Goal: Task Accomplishment & Management: Use online tool/utility

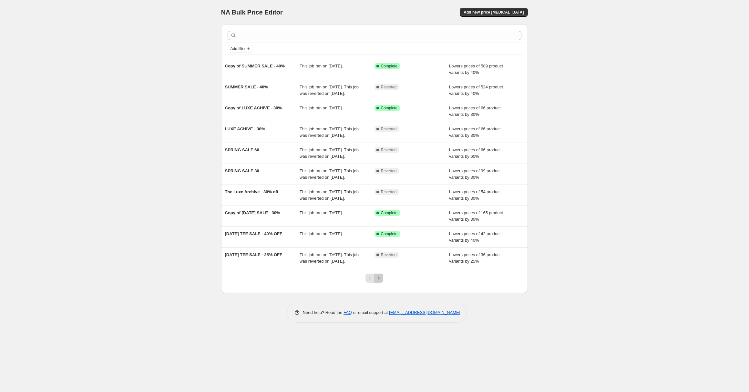
click at [380, 281] on icon "Next" at bounding box center [378, 278] width 6 height 6
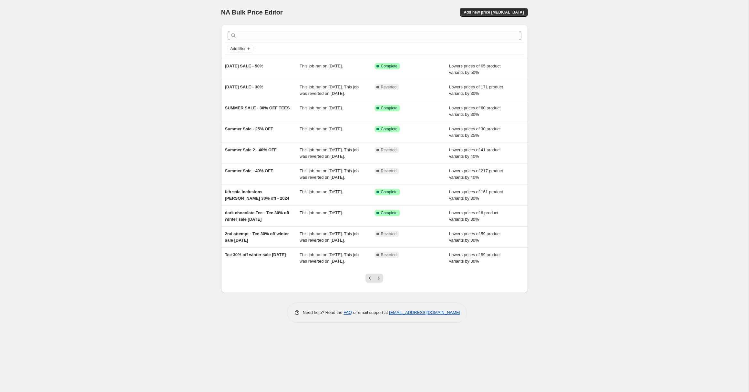
click at [380, 293] on div at bounding box center [374, 281] width 26 height 25
click at [379, 281] on icon "Next" at bounding box center [378, 278] width 6 height 6
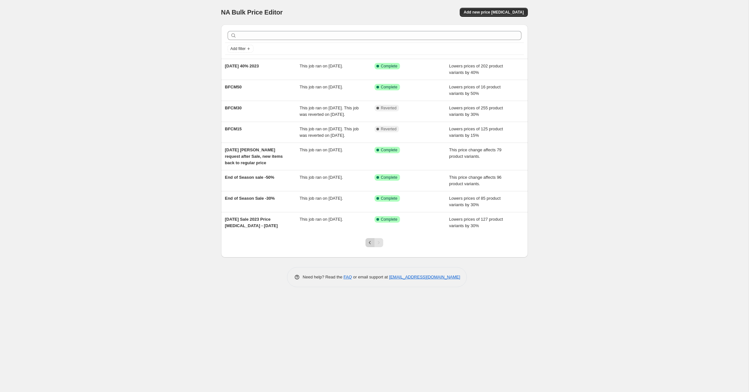
click at [369, 246] on icon "Previous" at bounding box center [370, 242] width 6 height 6
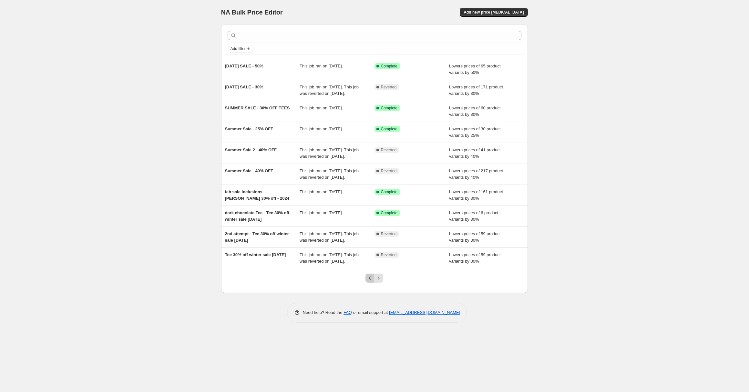
click at [370, 283] on button "Previous" at bounding box center [369, 278] width 9 height 9
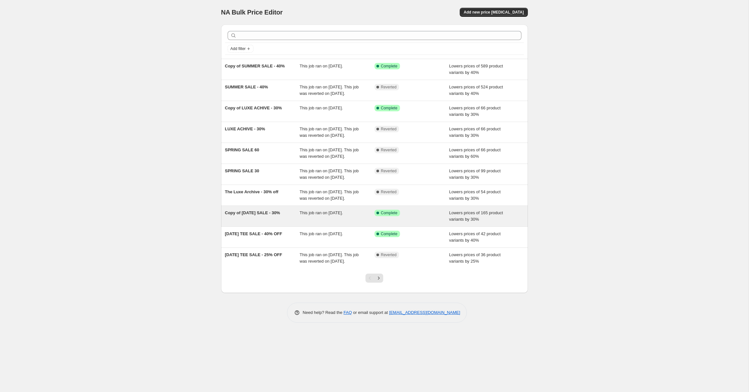
click at [264, 223] on div "Copy of [DATE] SALE - 30%" at bounding box center [262, 216] width 75 height 13
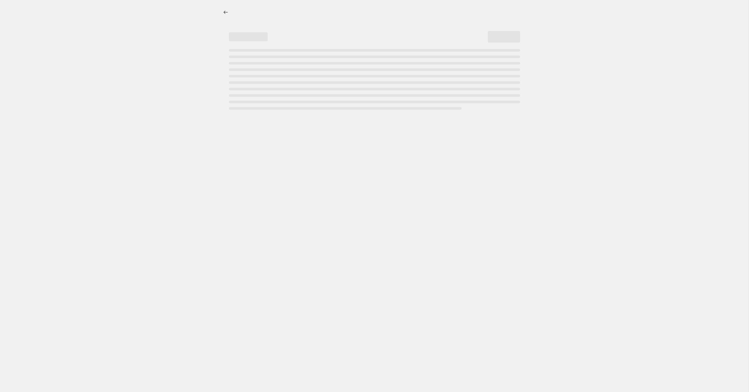
select select "percentage"
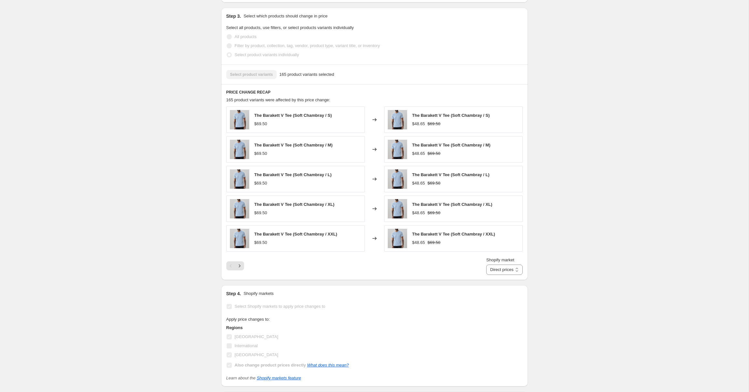
scroll to position [403, 0]
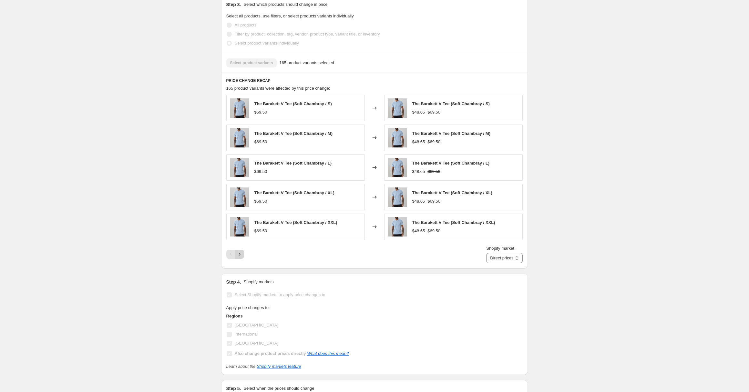
click at [240, 252] on icon "Next" at bounding box center [239, 254] width 6 height 6
click at [242, 256] on icon "Next" at bounding box center [239, 254] width 6 height 6
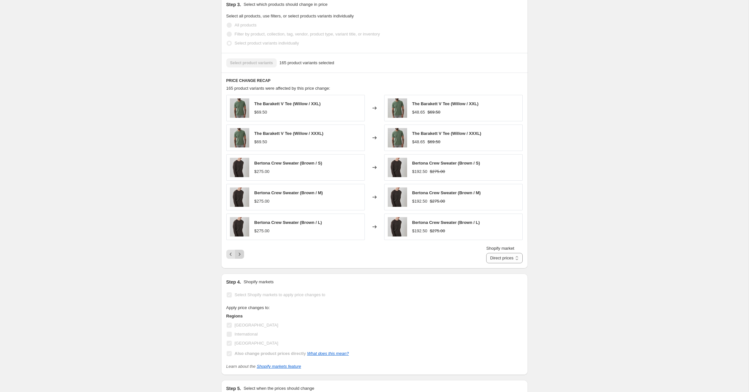
click at [242, 256] on icon "Next" at bounding box center [239, 254] width 6 height 6
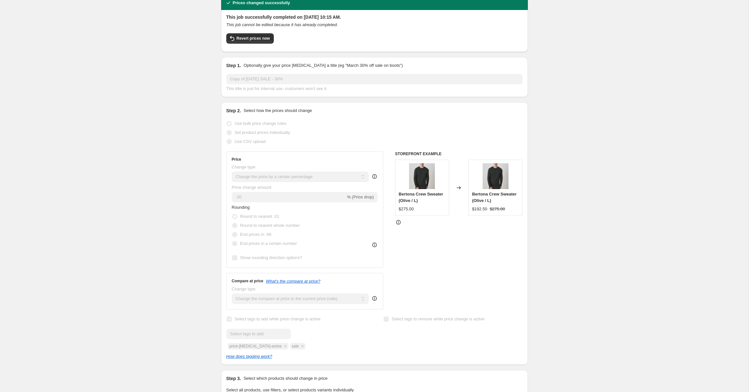
scroll to position [0, 0]
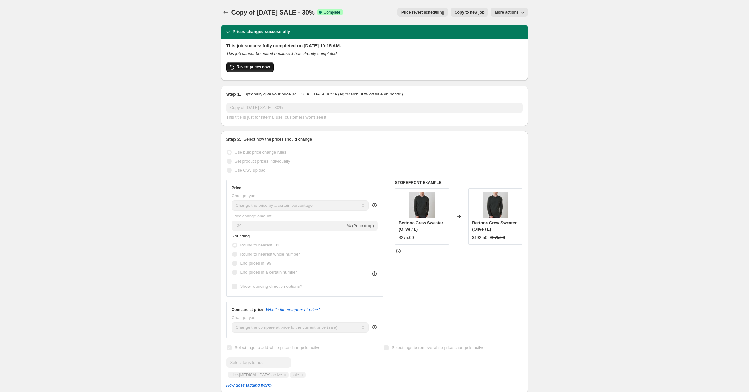
click at [246, 65] on span "Revert prices now" at bounding box center [253, 67] width 33 height 5
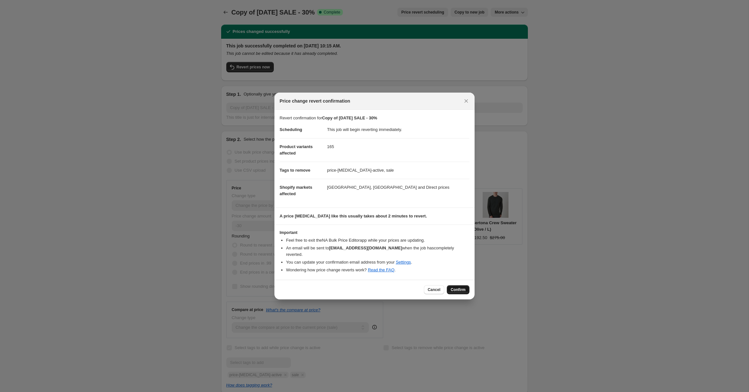
click at [458, 288] on span "Confirm" at bounding box center [458, 289] width 15 height 5
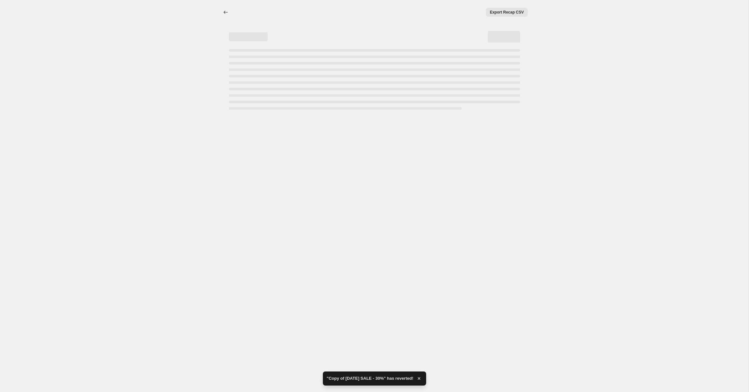
select select "percentage"
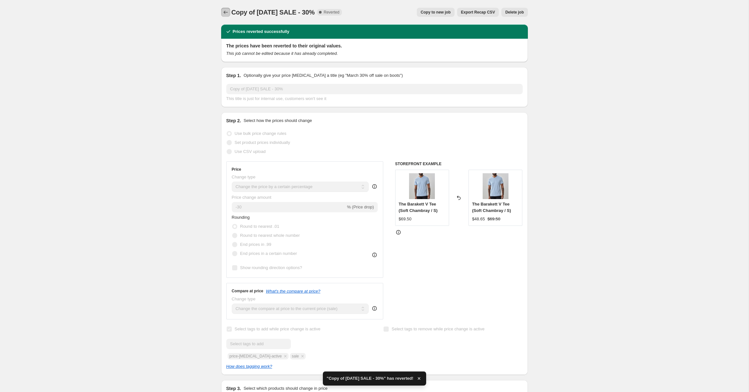
click at [222, 11] on icon "Price change jobs" at bounding box center [225, 12] width 6 height 6
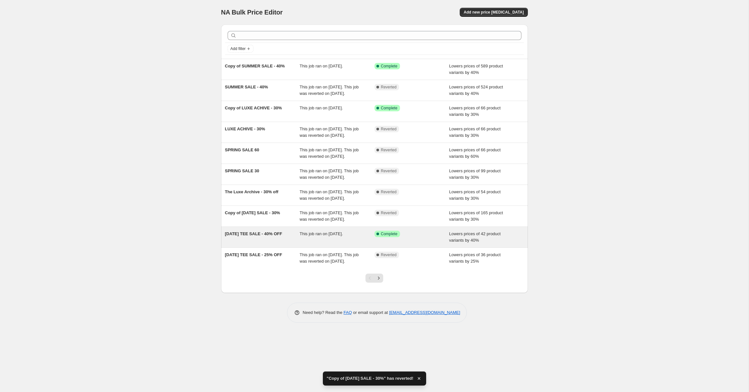
click at [258, 244] on div "[DATE] TEE SALE - 40% OFF" at bounding box center [262, 237] width 75 height 13
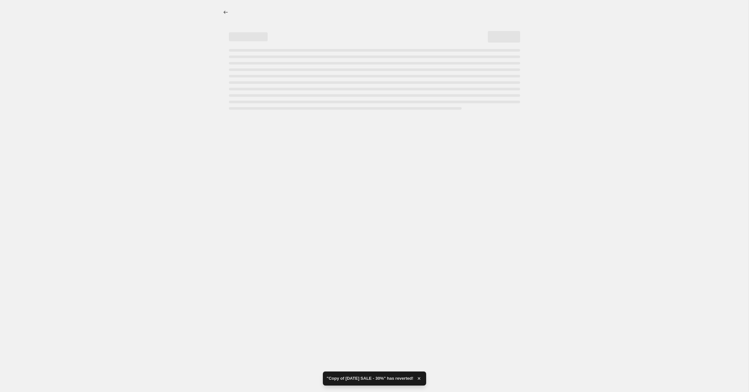
select select "percentage"
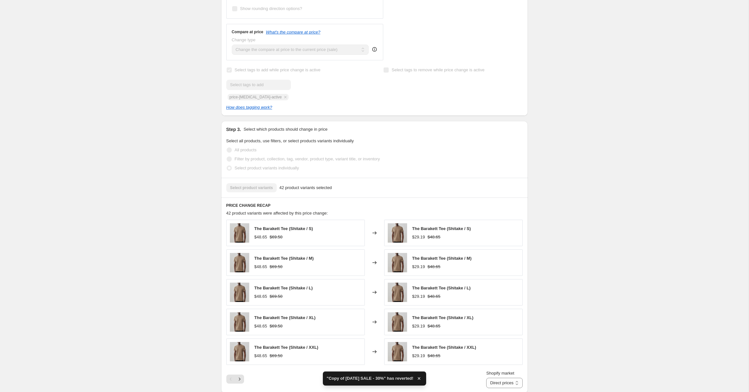
scroll to position [472, 0]
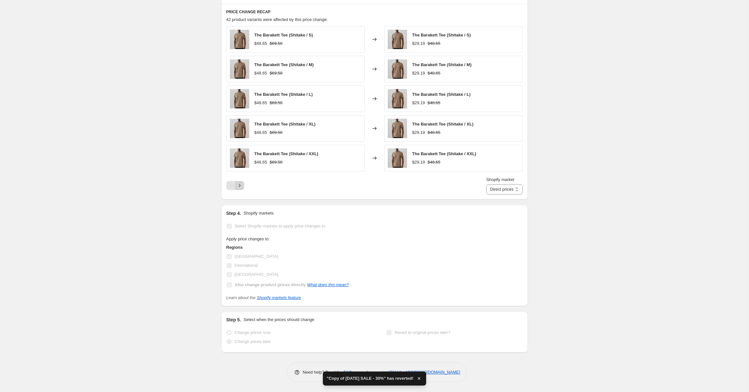
click at [241, 188] on icon "Next" at bounding box center [239, 185] width 6 height 6
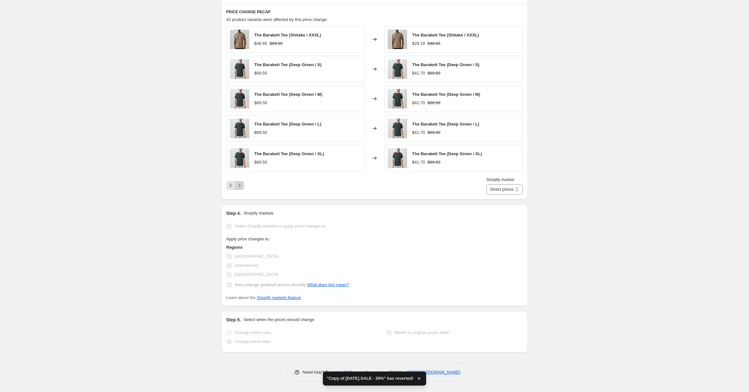
click at [241, 188] on icon "Next" at bounding box center [239, 185] width 6 height 6
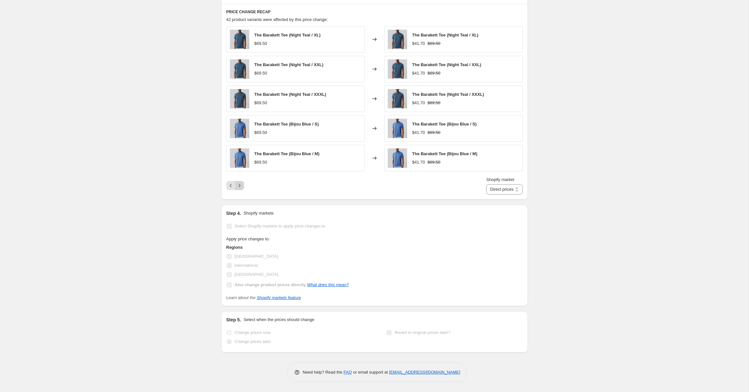
click at [241, 188] on icon "Next" at bounding box center [239, 185] width 6 height 6
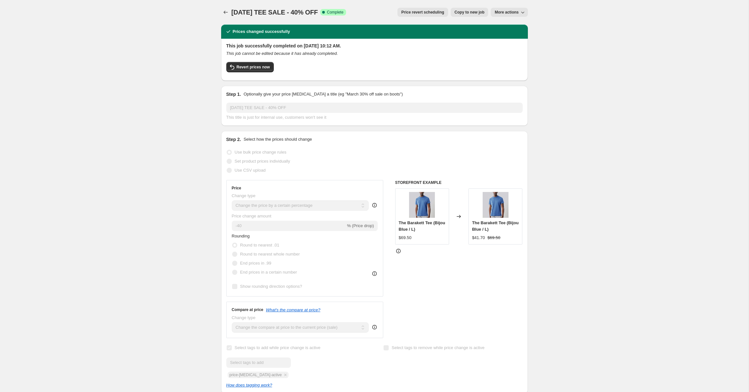
click at [520, 12] on icon "button" at bounding box center [522, 12] width 6 height 6
click at [252, 67] on span "Revert prices now" at bounding box center [253, 67] width 33 height 5
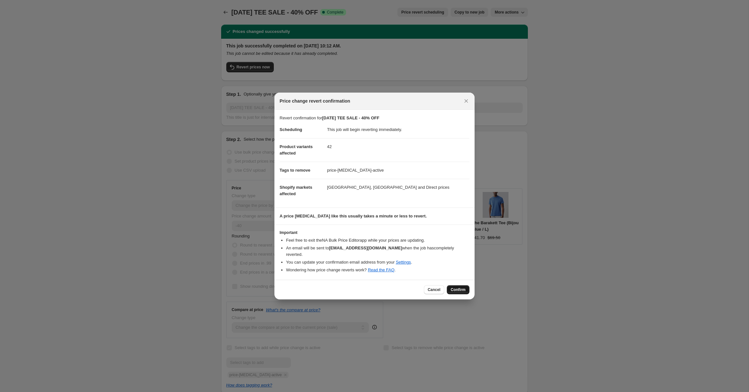
click at [460, 291] on span "Confirm" at bounding box center [458, 289] width 15 height 5
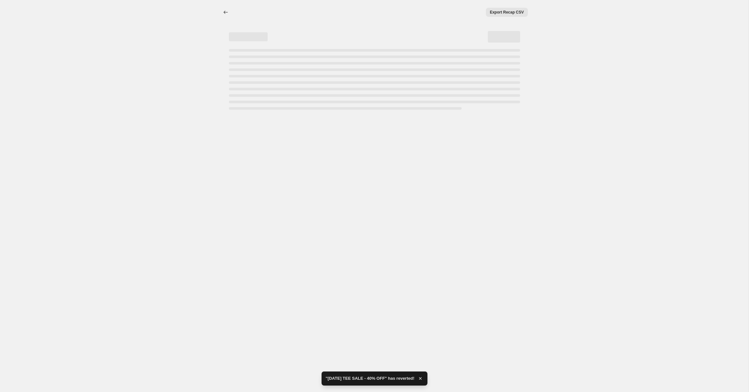
select select "percentage"
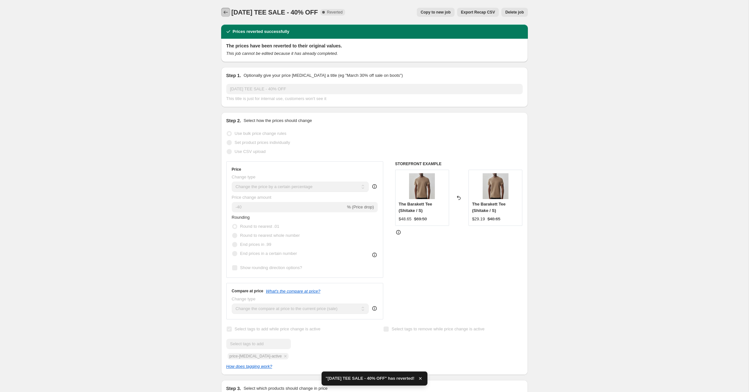
click at [227, 14] on icon "Price change jobs" at bounding box center [225, 12] width 6 height 6
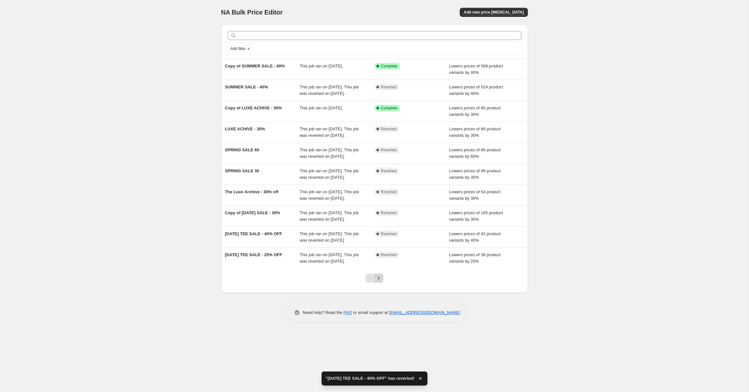
click at [379, 281] on icon "Next" at bounding box center [378, 278] width 6 height 6
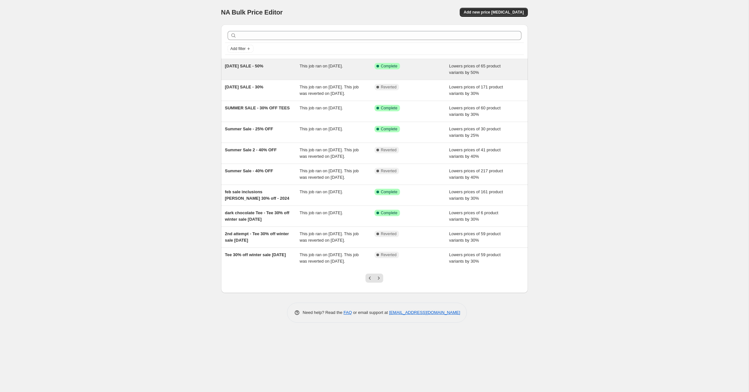
click at [248, 71] on div "[DATE] SALE - 50%" at bounding box center [262, 69] width 75 height 13
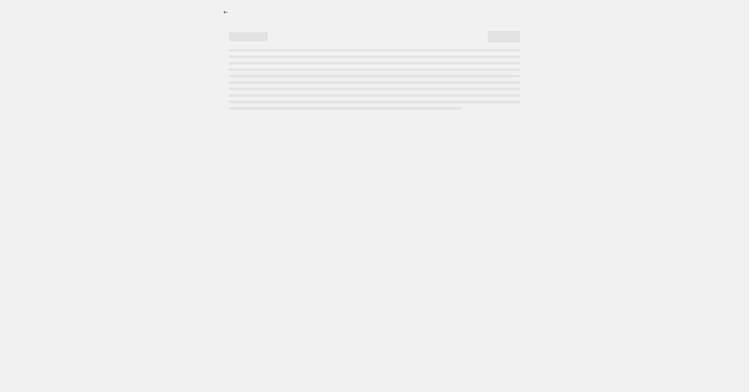
select select "percentage"
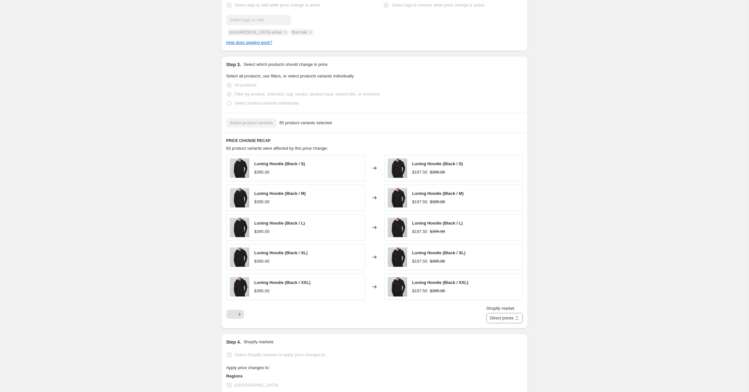
scroll to position [345, 0]
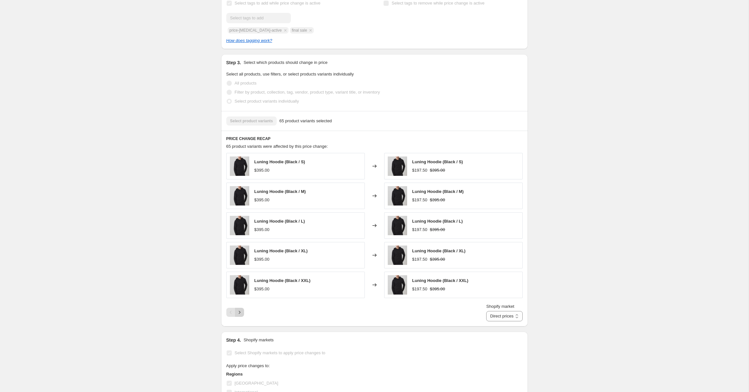
click at [238, 312] on icon "Next" at bounding box center [239, 312] width 6 height 6
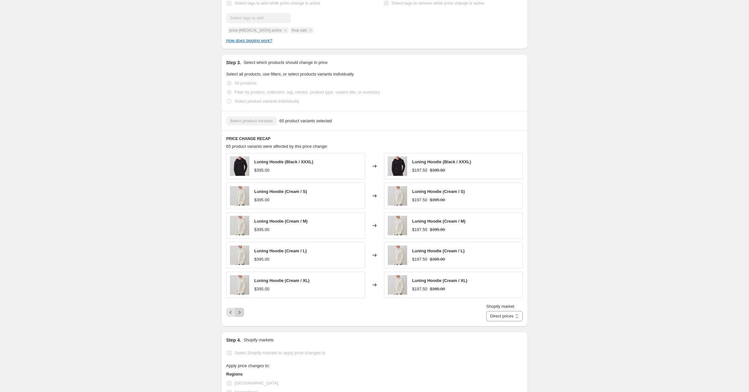
click at [239, 312] on icon "Next" at bounding box center [240, 312] width 2 height 3
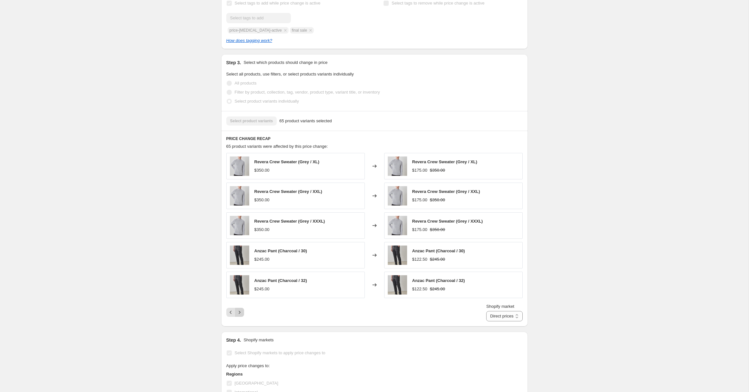
click at [239, 312] on icon "Next" at bounding box center [240, 312] width 2 height 3
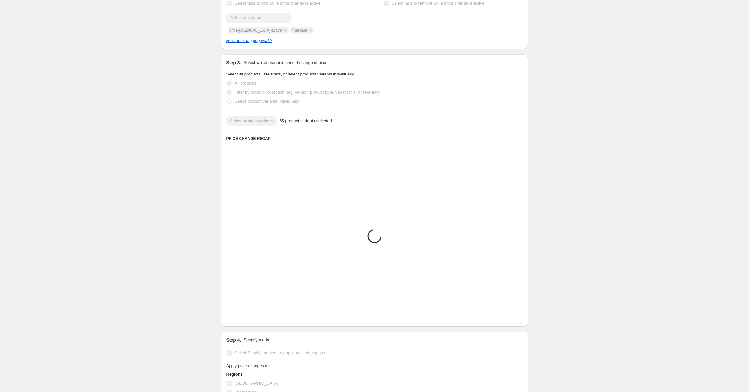
click at [239, 312] on icon "Next" at bounding box center [240, 312] width 2 height 3
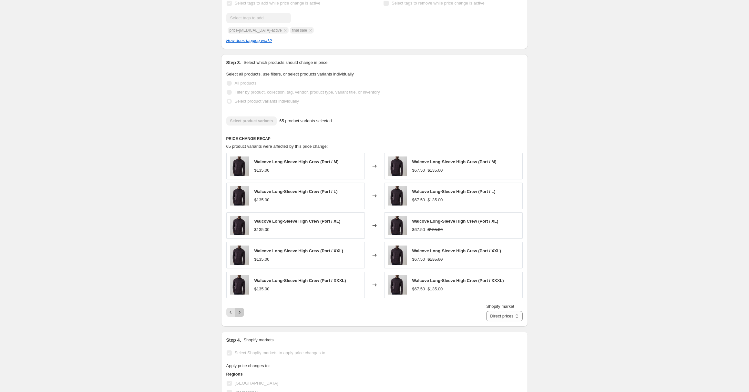
click at [239, 312] on icon "Next" at bounding box center [240, 312] width 2 height 3
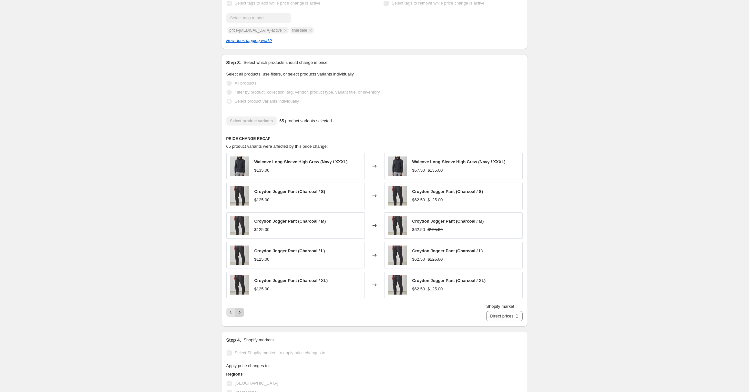
click at [239, 312] on icon "Next" at bounding box center [240, 312] width 2 height 3
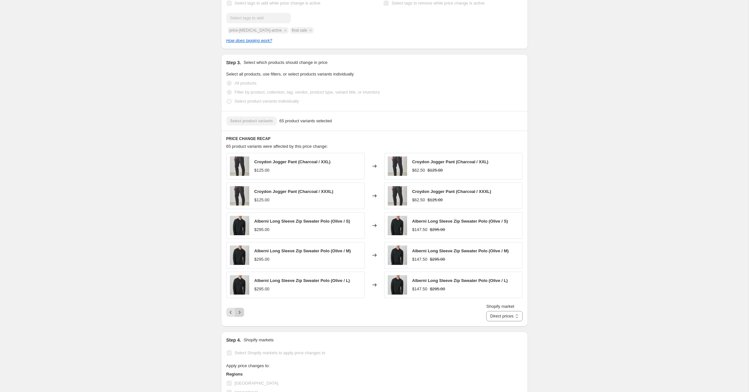
click at [239, 312] on icon "Next" at bounding box center [240, 312] width 2 height 3
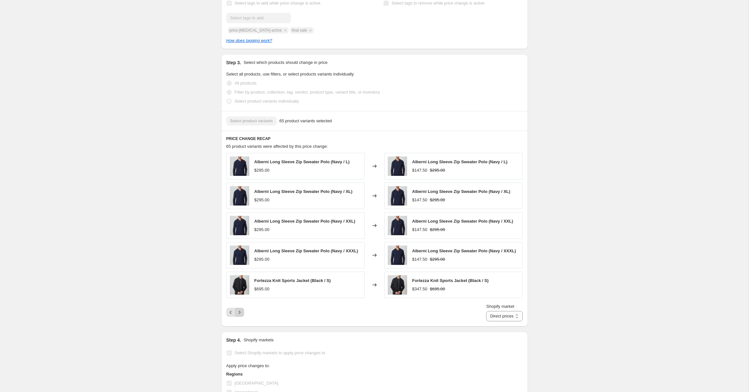
click at [239, 312] on icon "Next" at bounding box center [240, 312] width 2 height 3
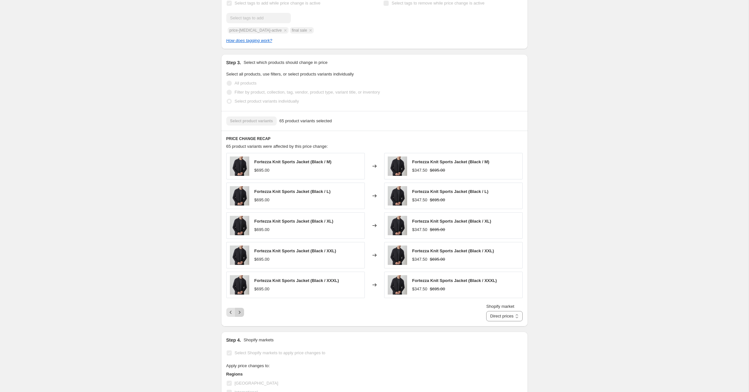
click at [239, 312] on div "Pagination" at bounding box center [239, 312] width 9 height 9
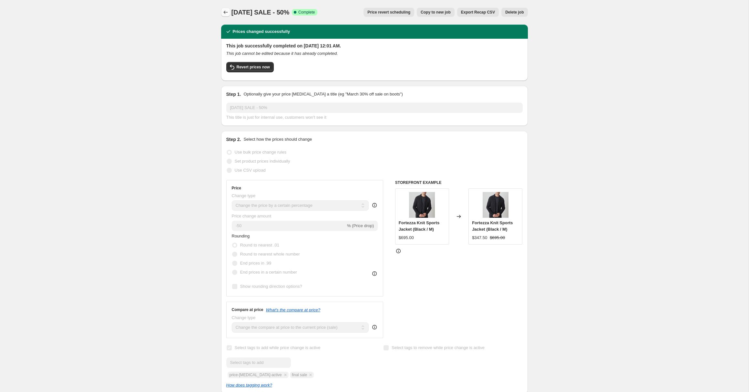
click at [225, 14] on icon "Price change jobs" at bounding box center [225, 12] width 6 height 6
